Goal: Check status: Check status

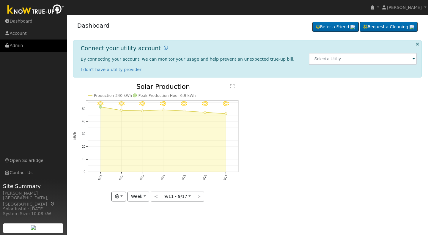
click at [17, 46] on link "Admin" at bounding box center [33, 45] width 67 height 12
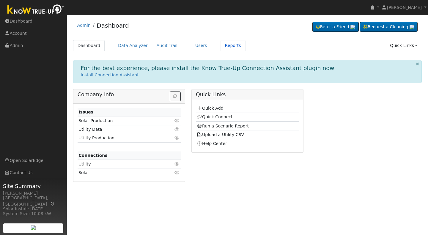
click at [222, 47] on link "Reports" at bounding box center [232, 45] width 25 height 11
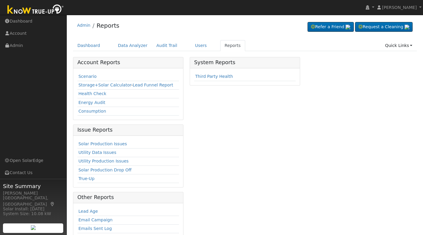
click at [90, 77] on link "Scenario" at bounding box center [87, 76] width 18 height 5
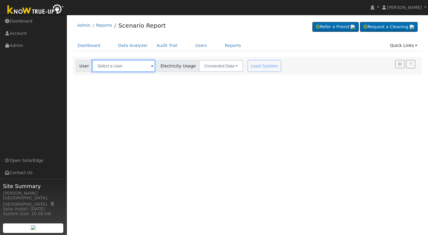
click at [98, 67] on input "text" at bounding box center [123, 66] width 63 height 12
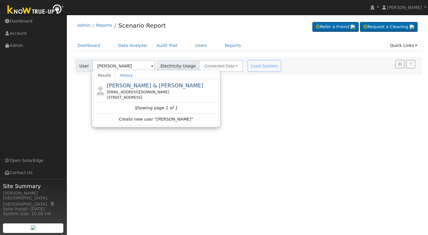
click at [135, 85] on span "[PERSON_NAME] & [PERSON_NAME]" at bounding box center [155, 85] width 97 height 6
type input "[PERSON_NAME] & [PERSON_NAME]"
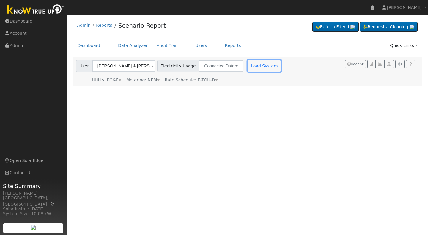
click at [248, 66] on button "Load System" at bounding box center [264, 66] width 34 height 12
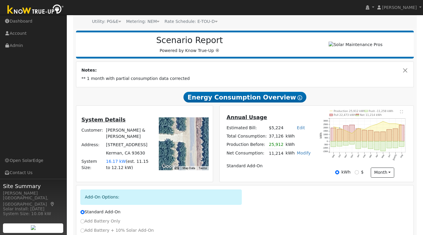
scroll to position [61, 0]
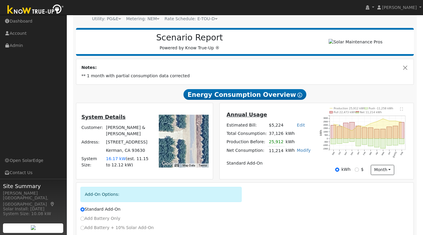
click at [124, 179] on div "System Details Customer: [PERSON_NAME] & [PERSON_NAME] Address: [STREET_ADDRESS…" at bounding box center [144, 141] width 137 height 76
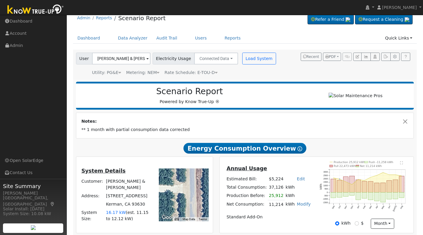
scroll to position [0, 0]
